Goal: Check status: Check status

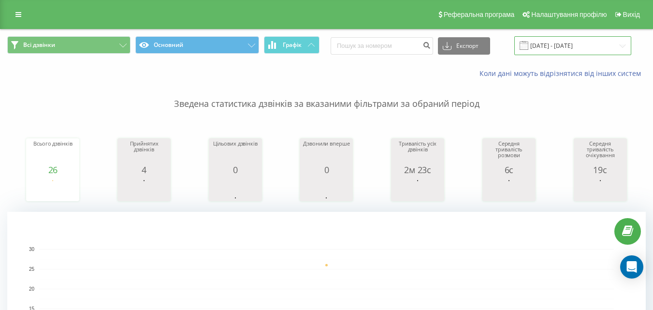
click at [602, 45] on input "[DATE] - [DATE]" at bounding box center [573, 45] width 117 height 19
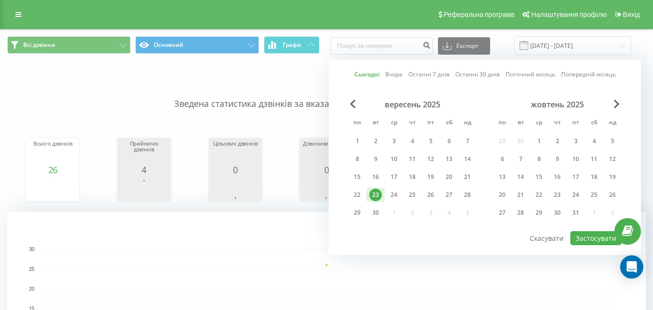
click at [368, 74] on link "Сьогодні" at bounding box center [367, 74] width 25 height 9
click at [592, 237] on button "Застосувати" at bounding box center [596, 238] width 51 height 14
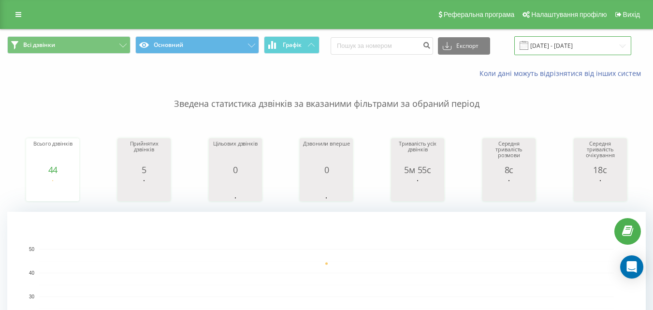
click at [561, 45] on input "[DATE] - [DATE]" at bounding box center [573, 45] width 117 height 19
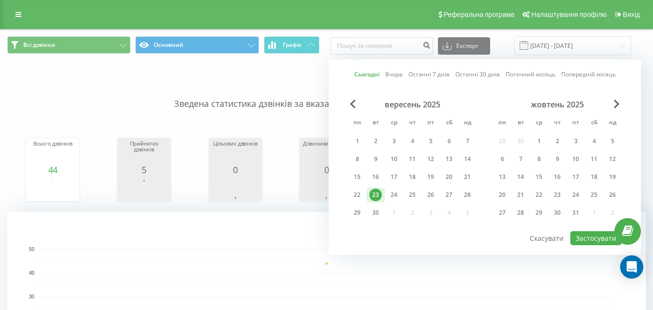
click at [369, 72] on link "Сьогодні" at bounding box center [367, 74] width 25 height 9
click at [594, 239] on button "Застосувати" at bounding box center [596, 238] width 51 height 14
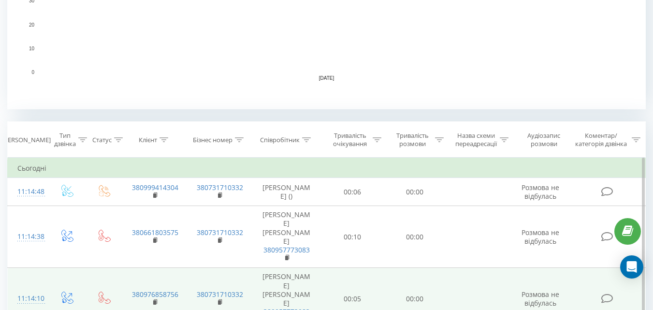
scroll to position [290, 0]
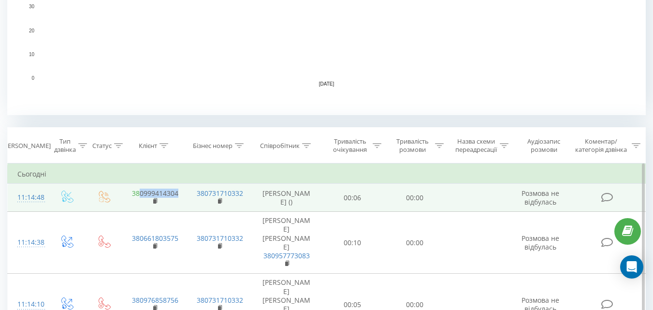
drag, startPoint x: 182, startPoint y: 200, endPoint x: 141, endPoint y: 203, distance: 41.2
click at [141, 203] on td "380999414304" at bounding box center [154, 198] width 65 height 28
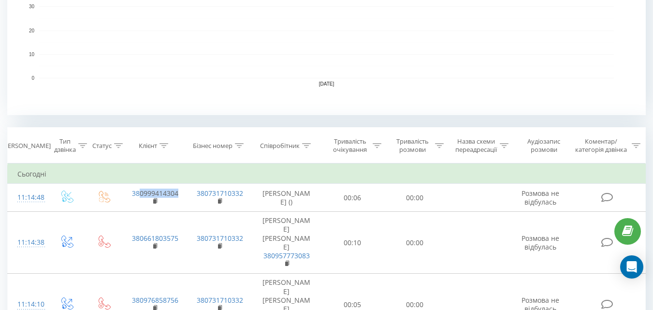
copy link "0999414304"
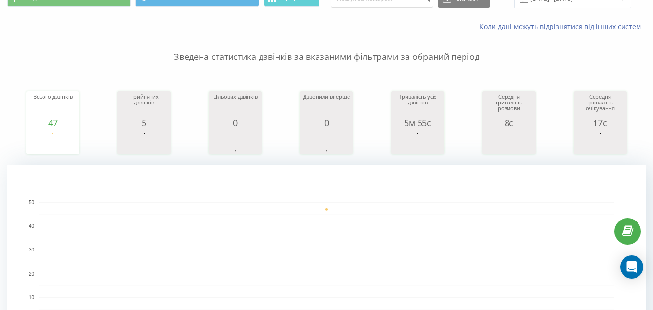
scroll to position [0, 0]
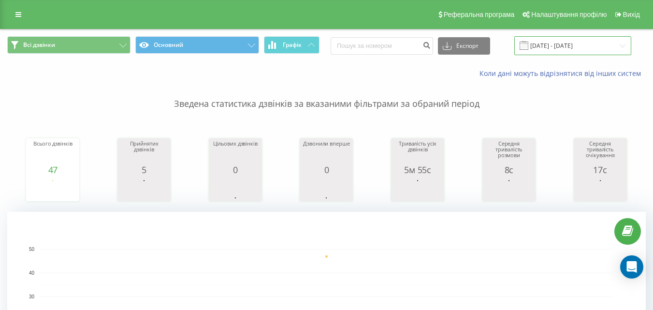
drag, startPoint x: 572, startPoint y: 46, endPoint x: 540, endPoint y: 53, distance: 32.3
click at [571, 45] on input "[DATE] - [DATE]" at bounding box center [573, 45] width 117 height 19
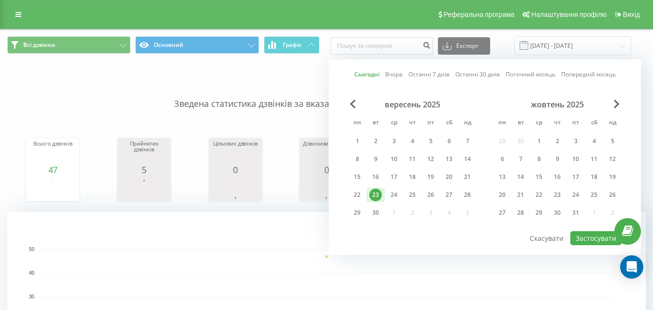
click at [368, 76] on link "Сьогодні" at bounding box center [367, 74] width 25 height 9
click at [593, 234] on button "Застосувати" at bounding box center [596, 238] width 51 height 14
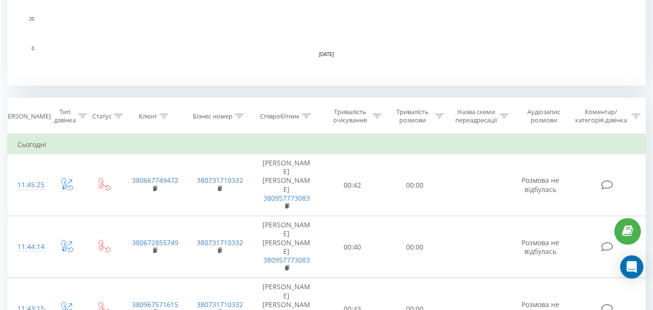
scroll to position [387, 0]
